Goal: Obtain resource: Download file/media

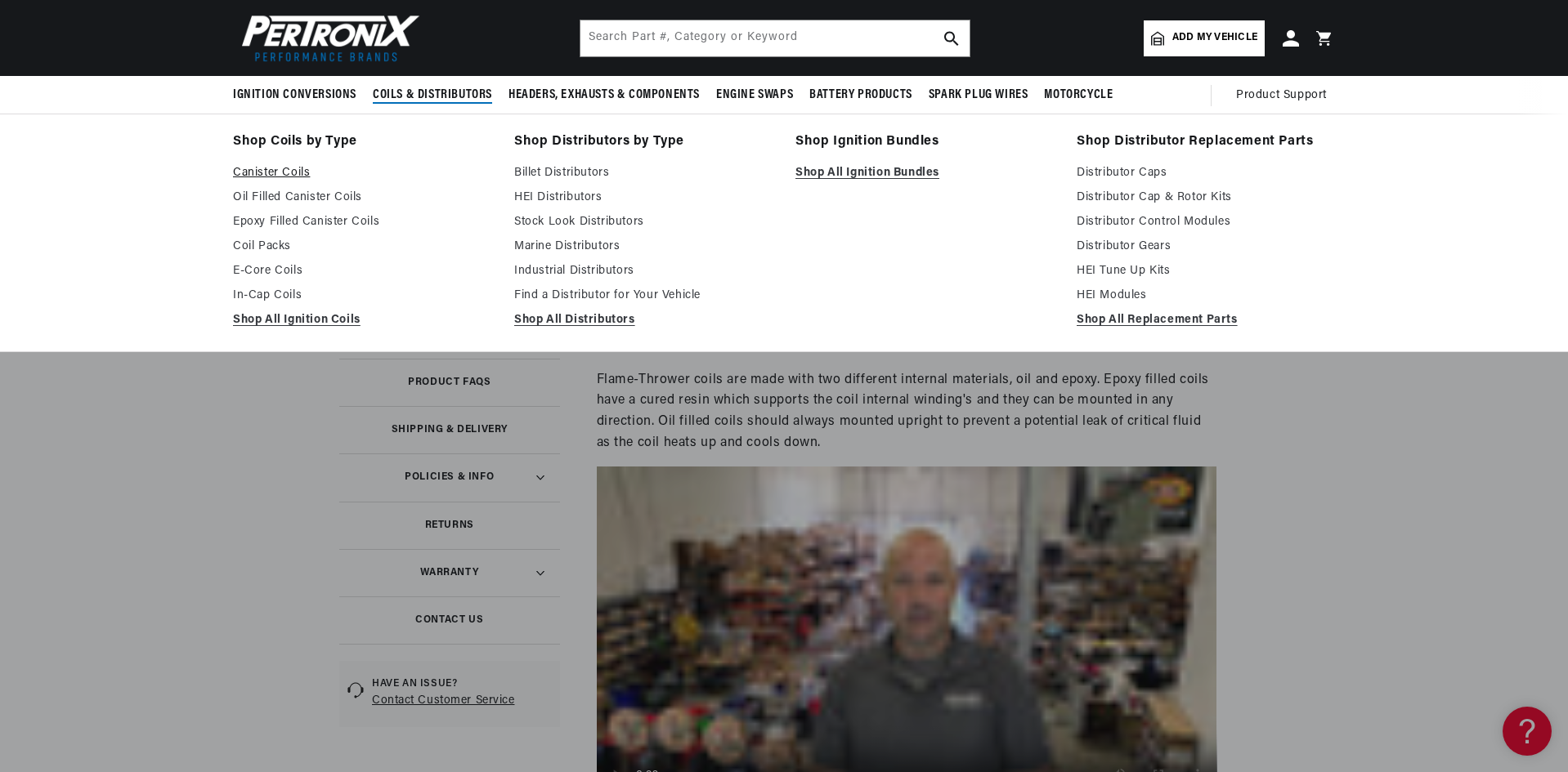
scroll to position [0, 496]
click at [278, 171] on link "Canister Coils" at bounding box center [362, 173] width 258 height 19
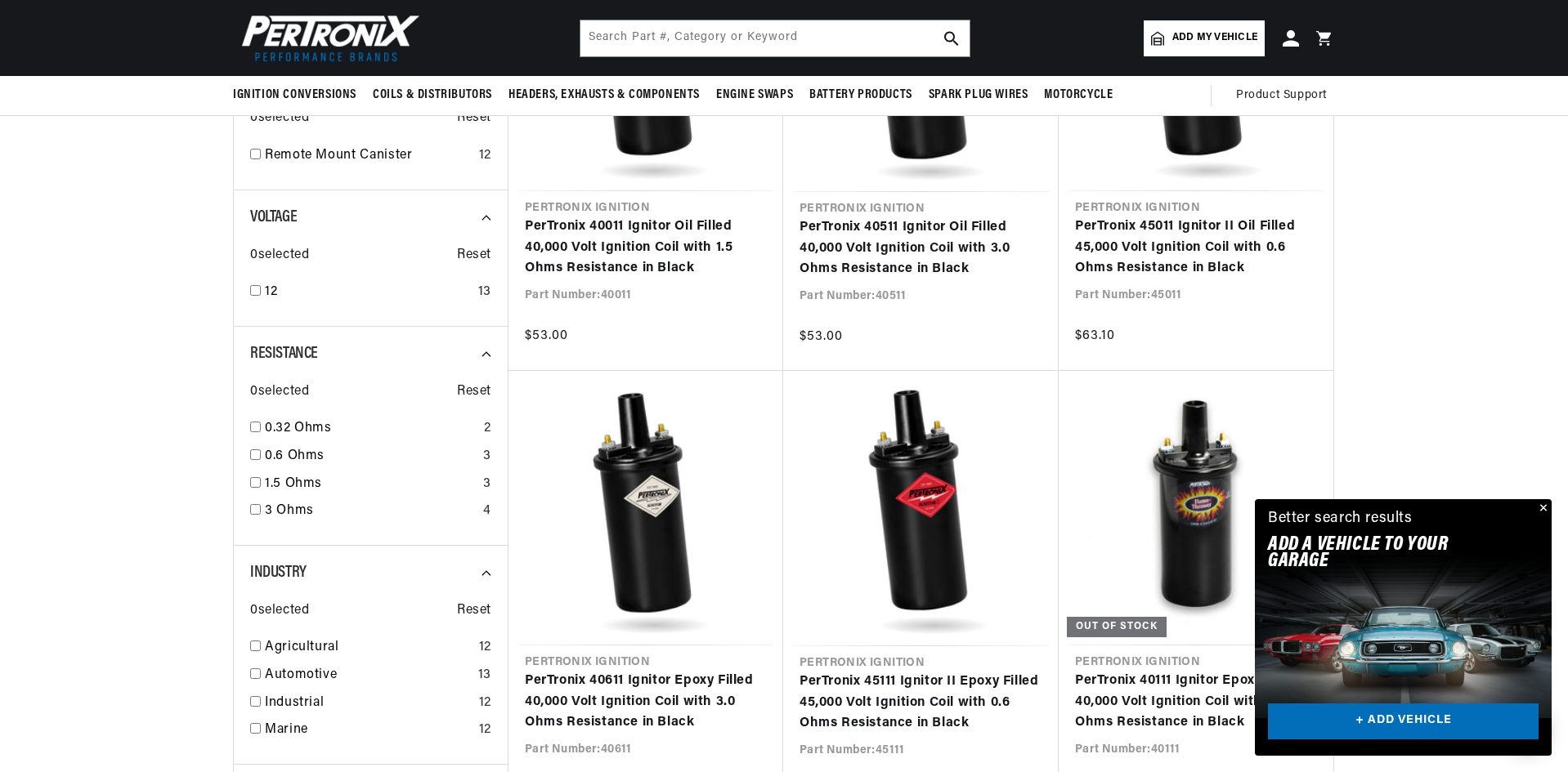
scroll to position [654, 0]
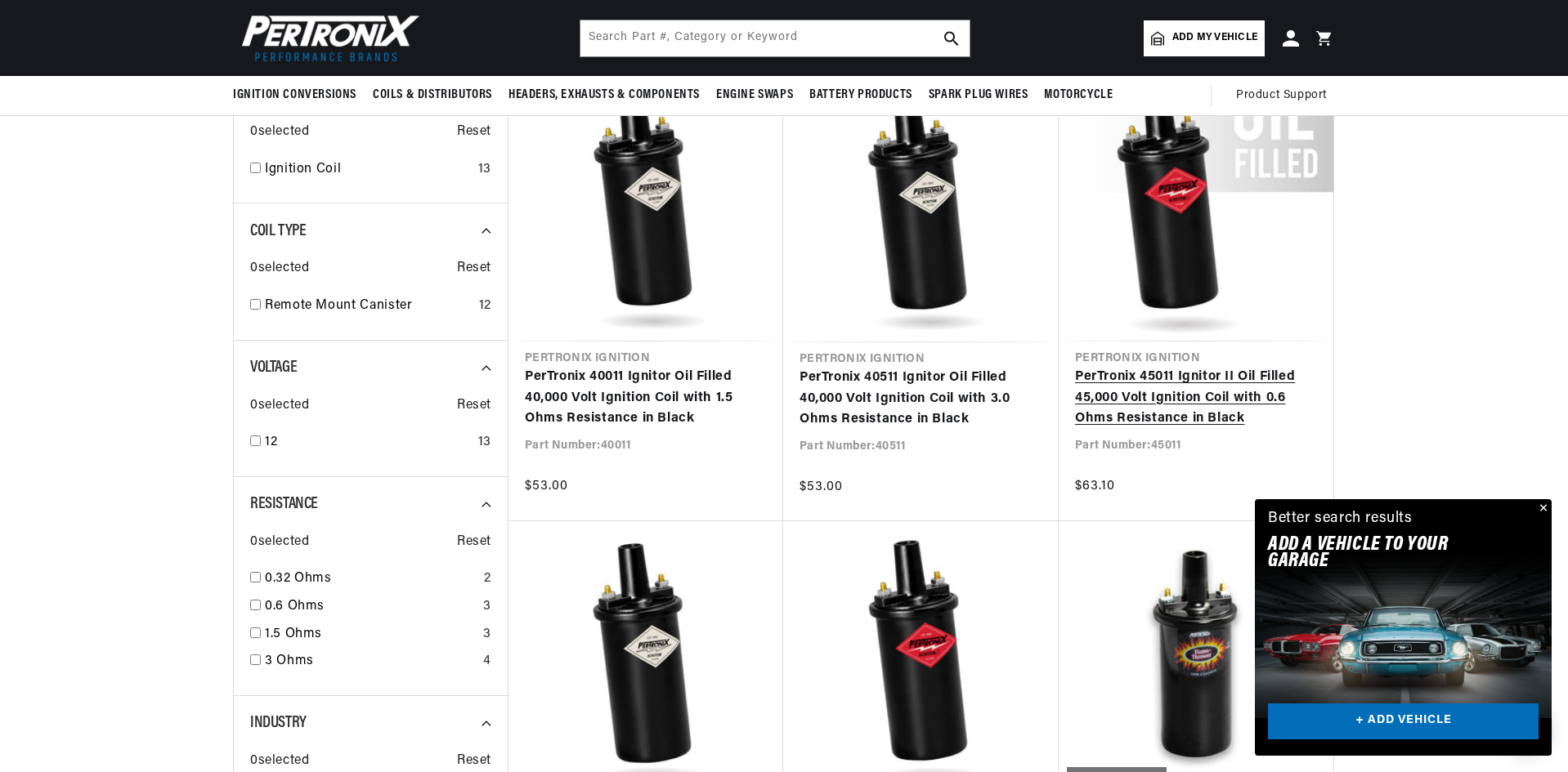
click at [1130, 425] on link "PerTronix 45011 Ignitor II Oil Filled 45,000 Volt Ignition Coil with 0.6 Ohms R…" at bounding box center [1196, 398] width 242 height 63
click at [1133, 410] on link "PerTronix 45011 Ignitor II Oil Filled 45,000 Volt Ignition Coil with 0.6 Ohms R…" at bounding box center [1196, 398] width 242 height 63
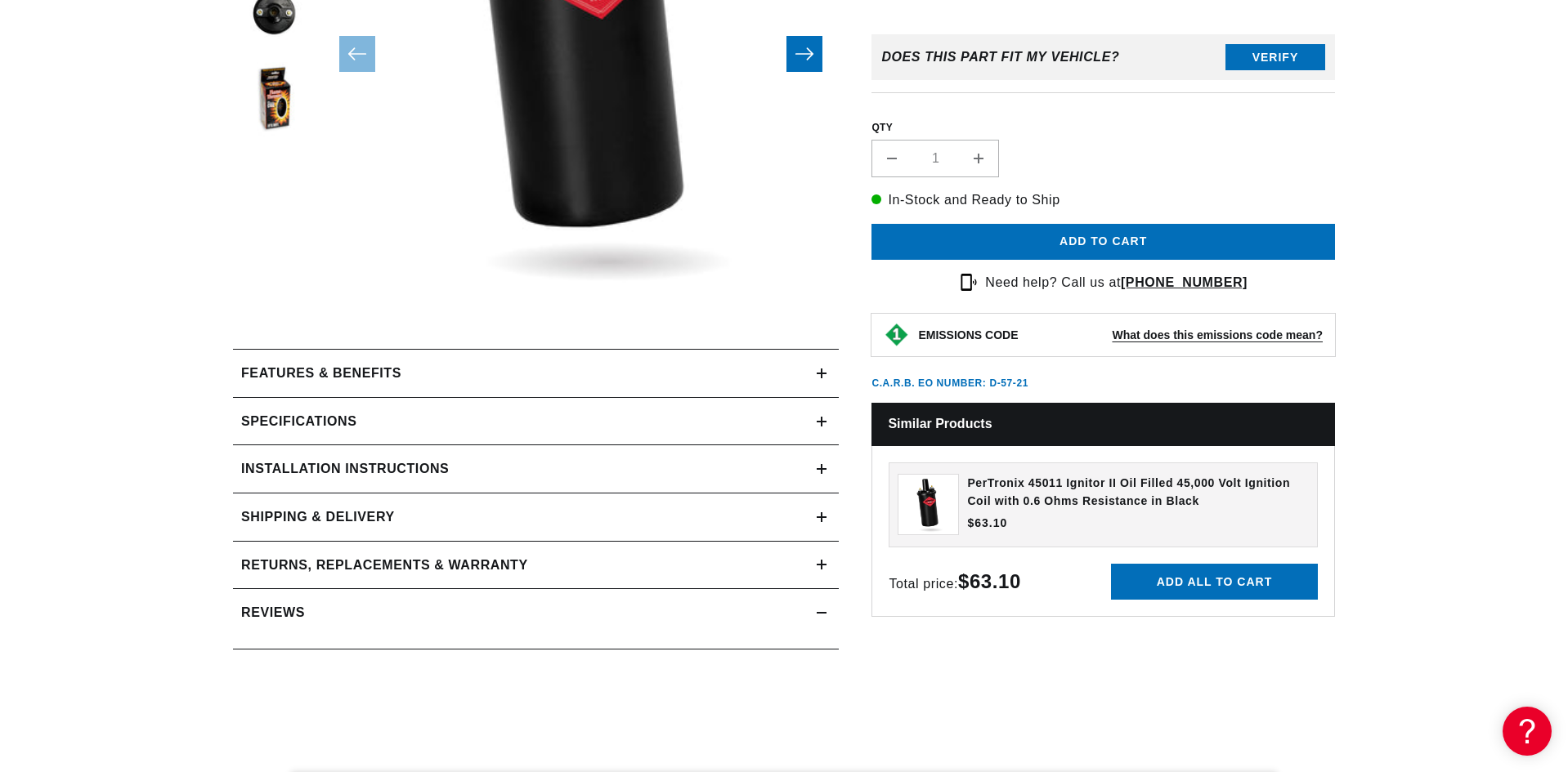
scroll to position [654, 0]
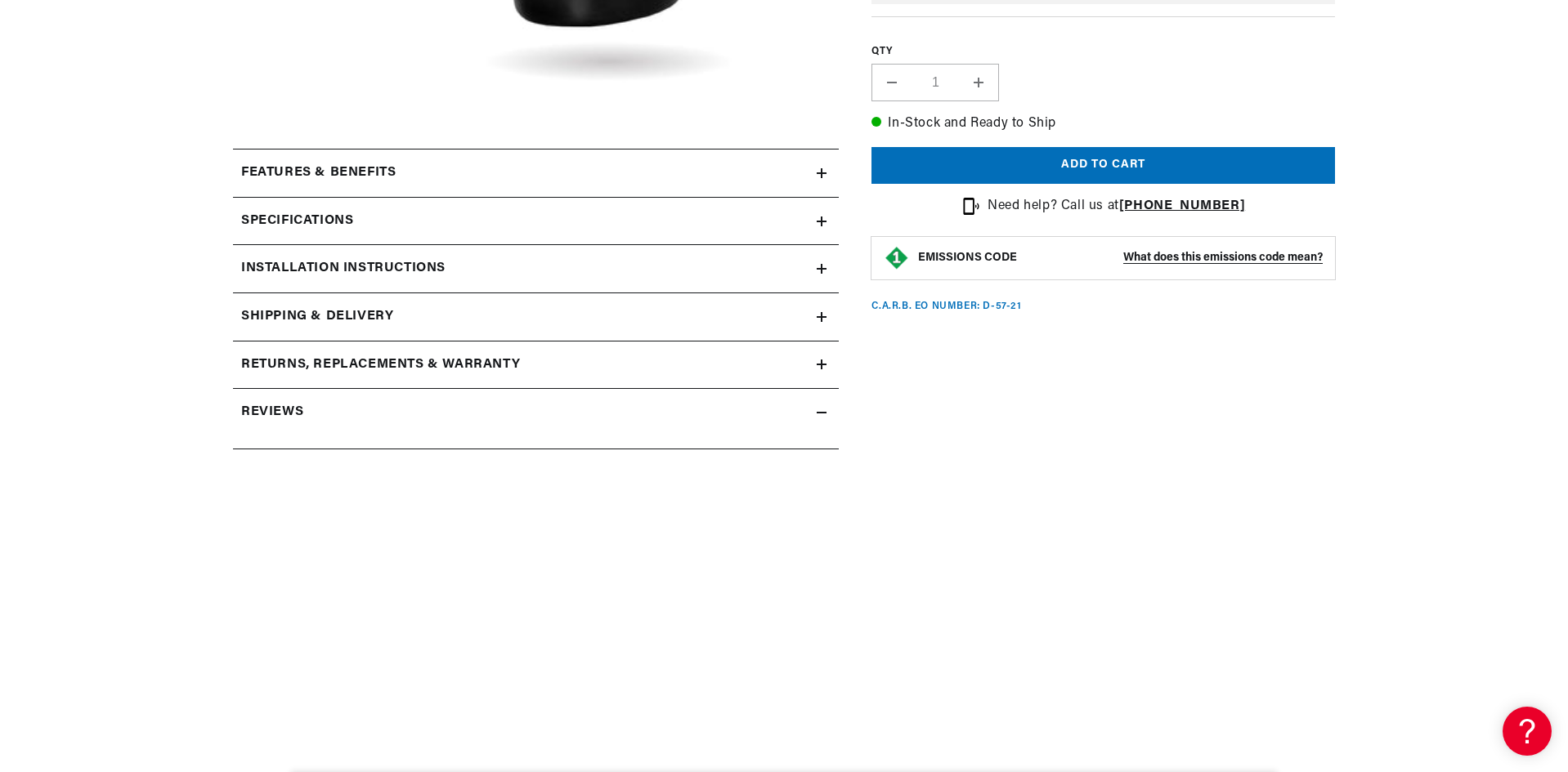
click at [430, 268] on h2 "Installation instructions" at bounding box center [342, 269] width 204 height 21
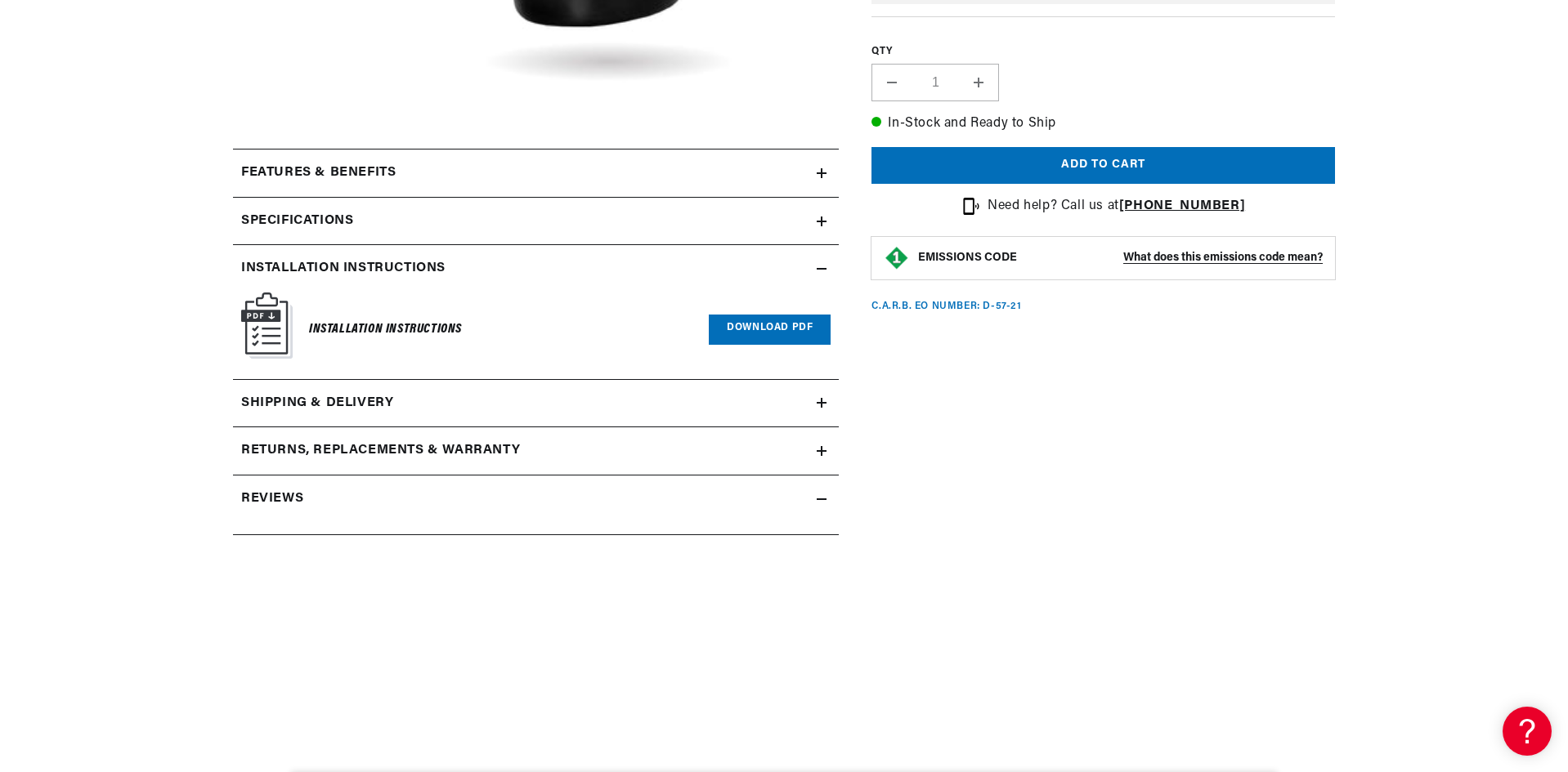
scroll to position [0, 496]
click at [777, 338] on link "Download PDF" at bounding box center [770, 330] width 122 height 31
